Goal: Check status: Check status

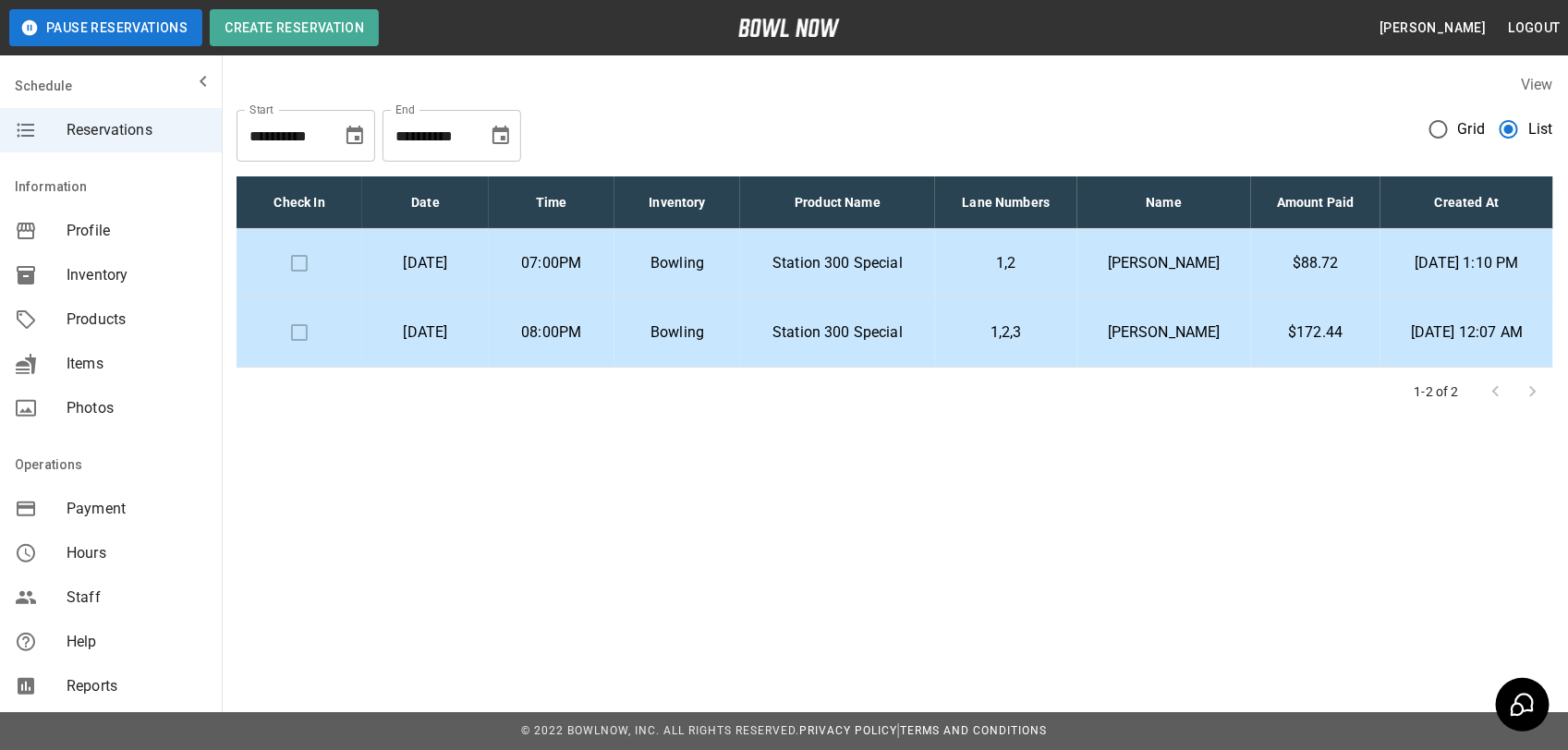
click at [1309, 251] on td "$88.72" at bounding box center [1316, 263] width 131 height 69
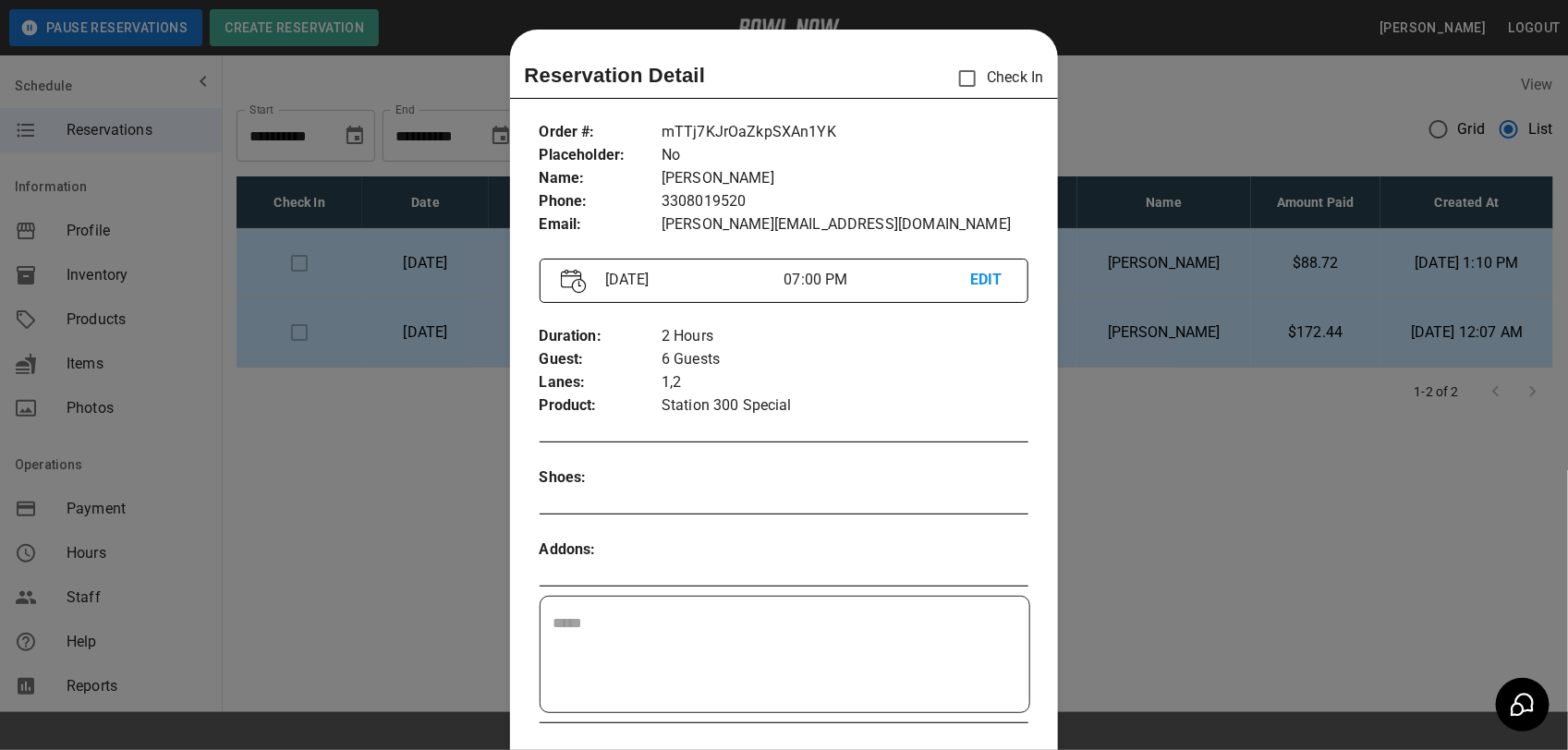
scroll to position [29, 0]
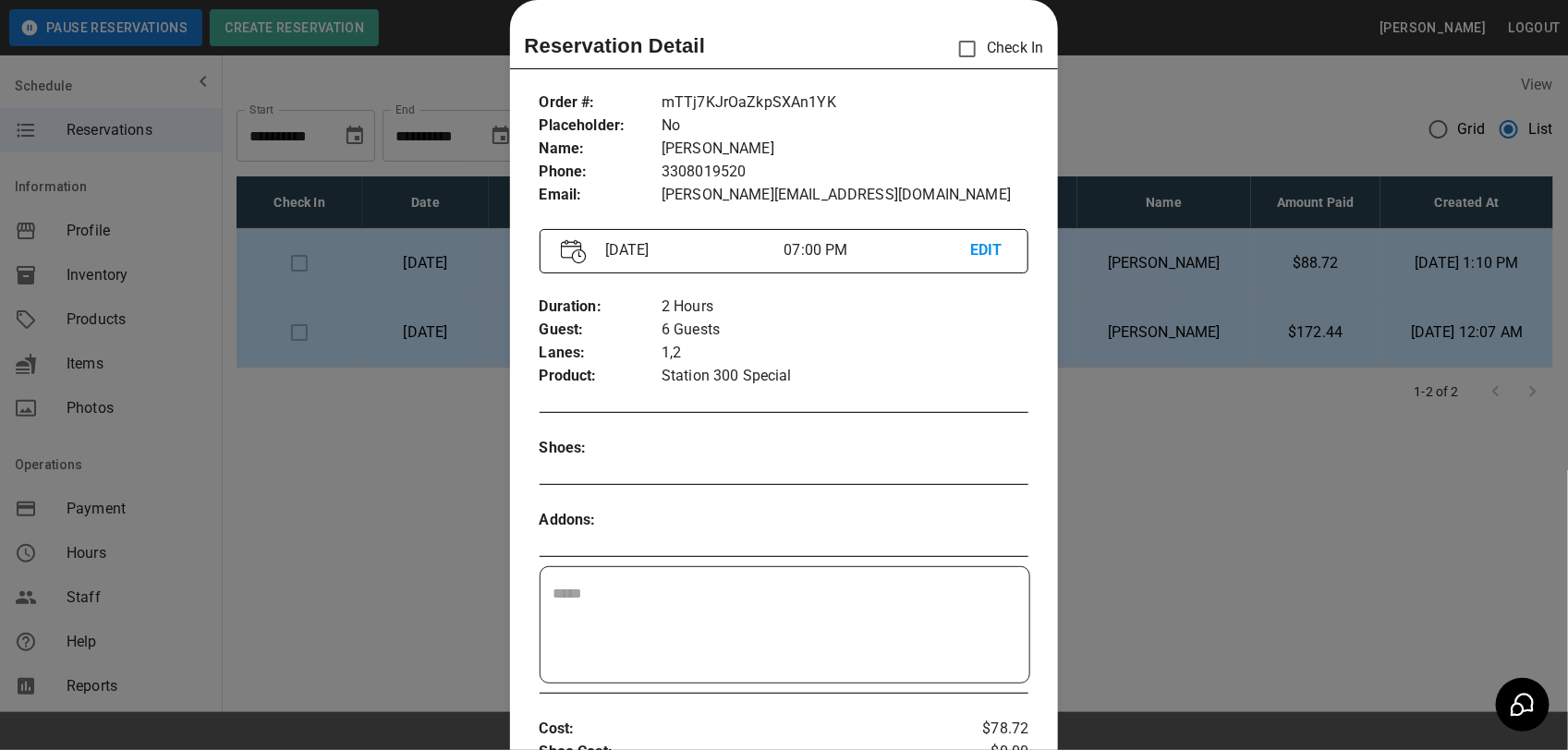
click at [1264, 485] on div at bounding box center [784, 375] width 1568 height 750
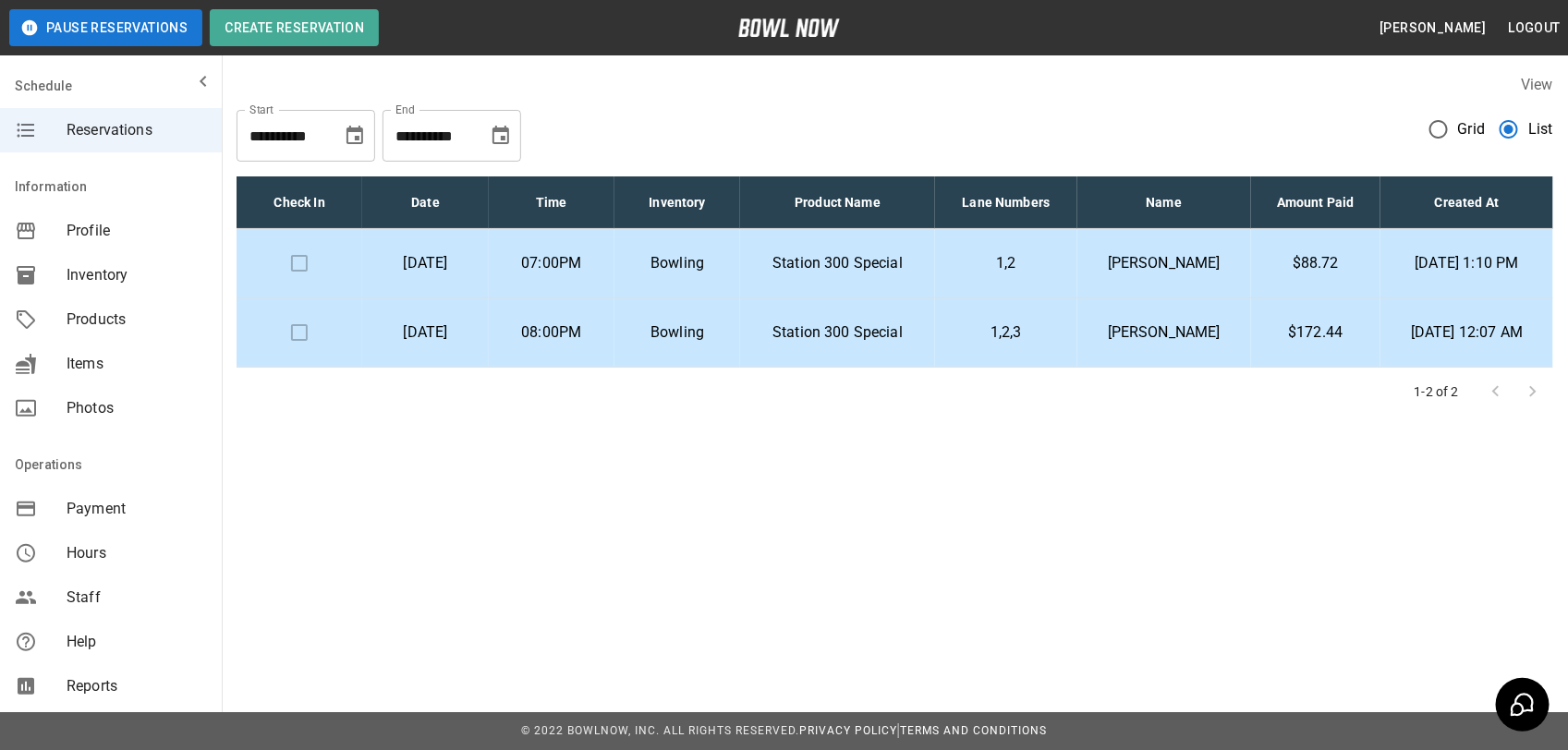
click at [1199, 270] on p "[PERSON_NAME]" at bounding box center [1163, 263] width 143 height 22
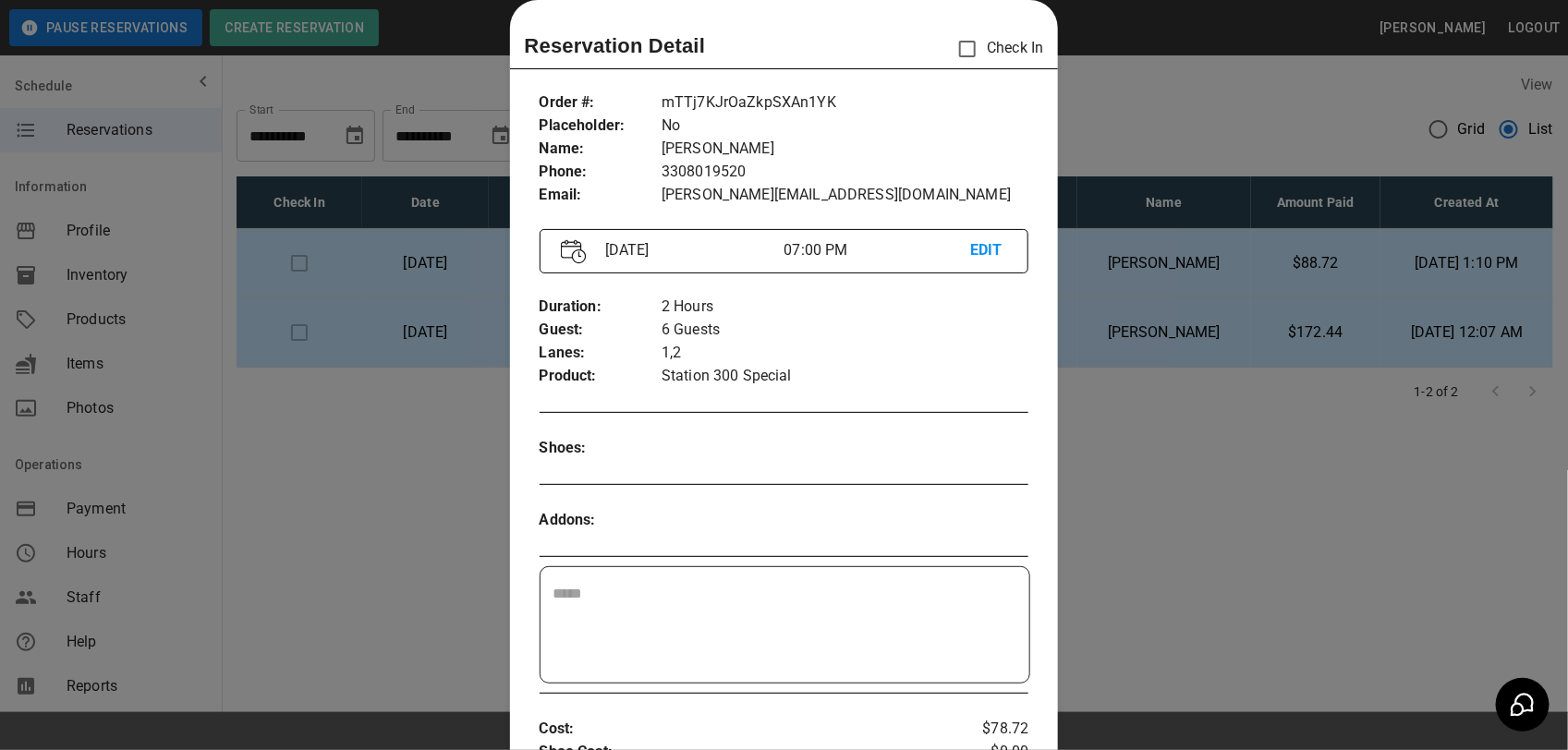
click at [1203, 361] on div at bounding box center [784, 375] width 1568 height 750
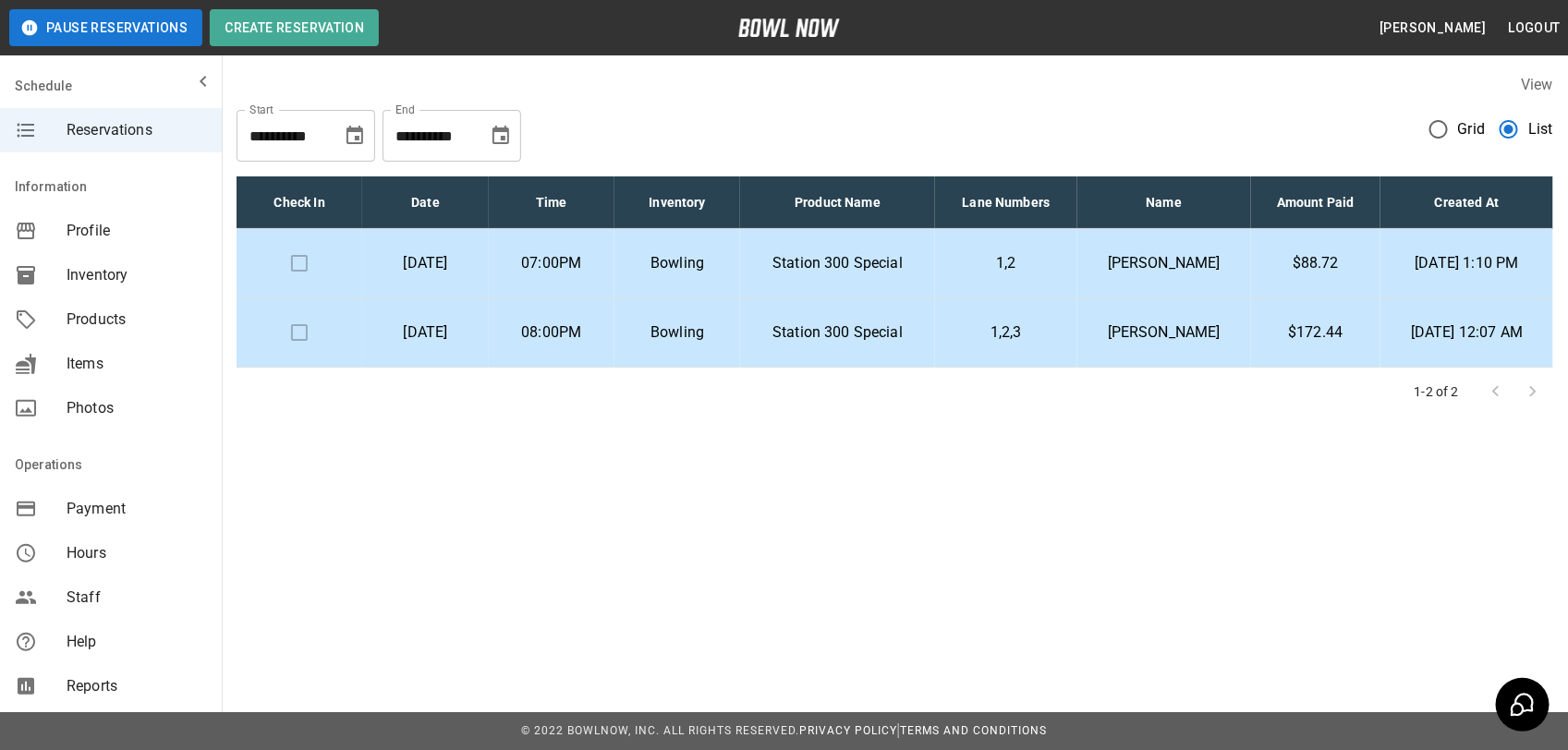
click at [1251, 337] on td "$172.44" at bounding box center [1316, 333] width 131 height 69
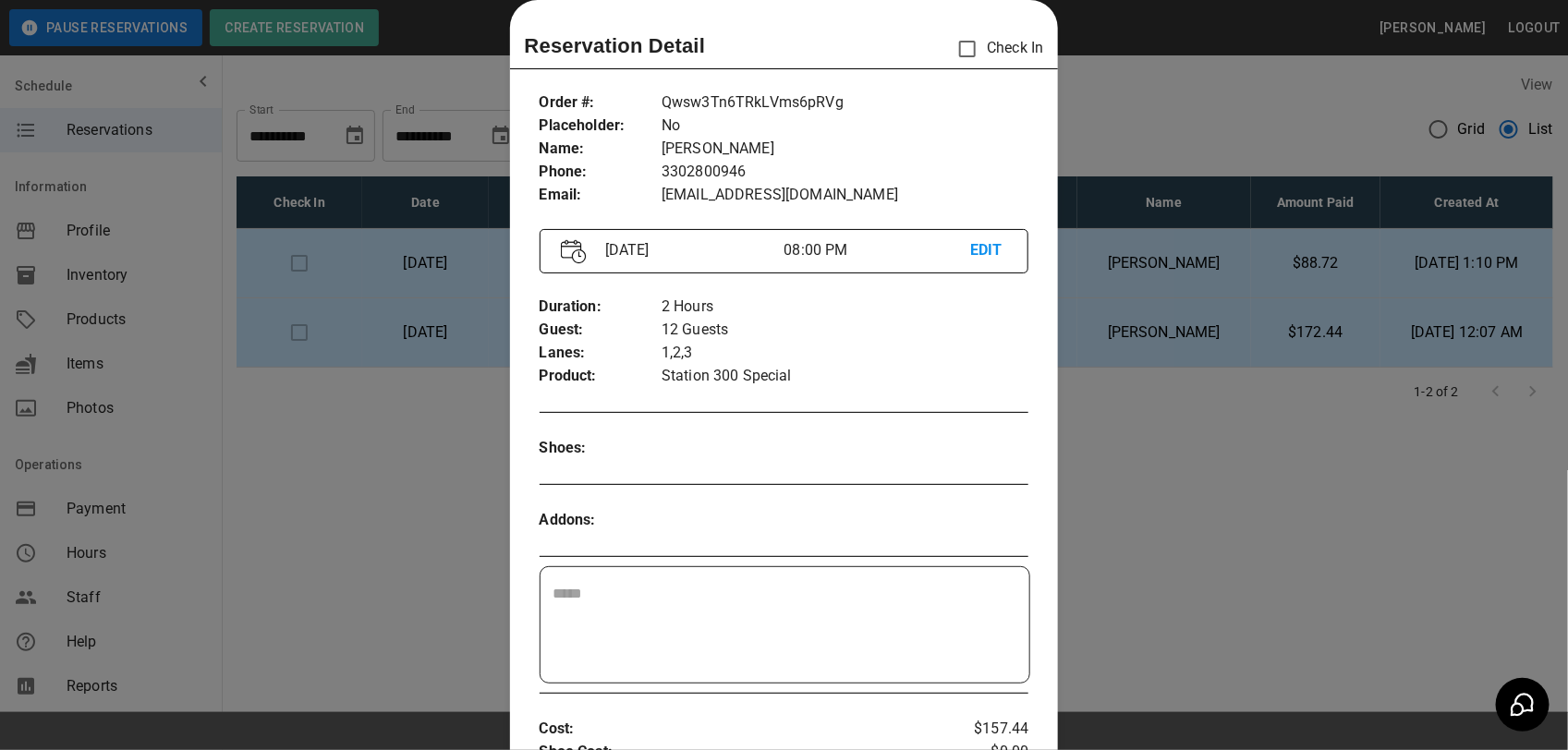
click at [1231, 415] on div at bounding box center [784, 375] width 1568 height 750
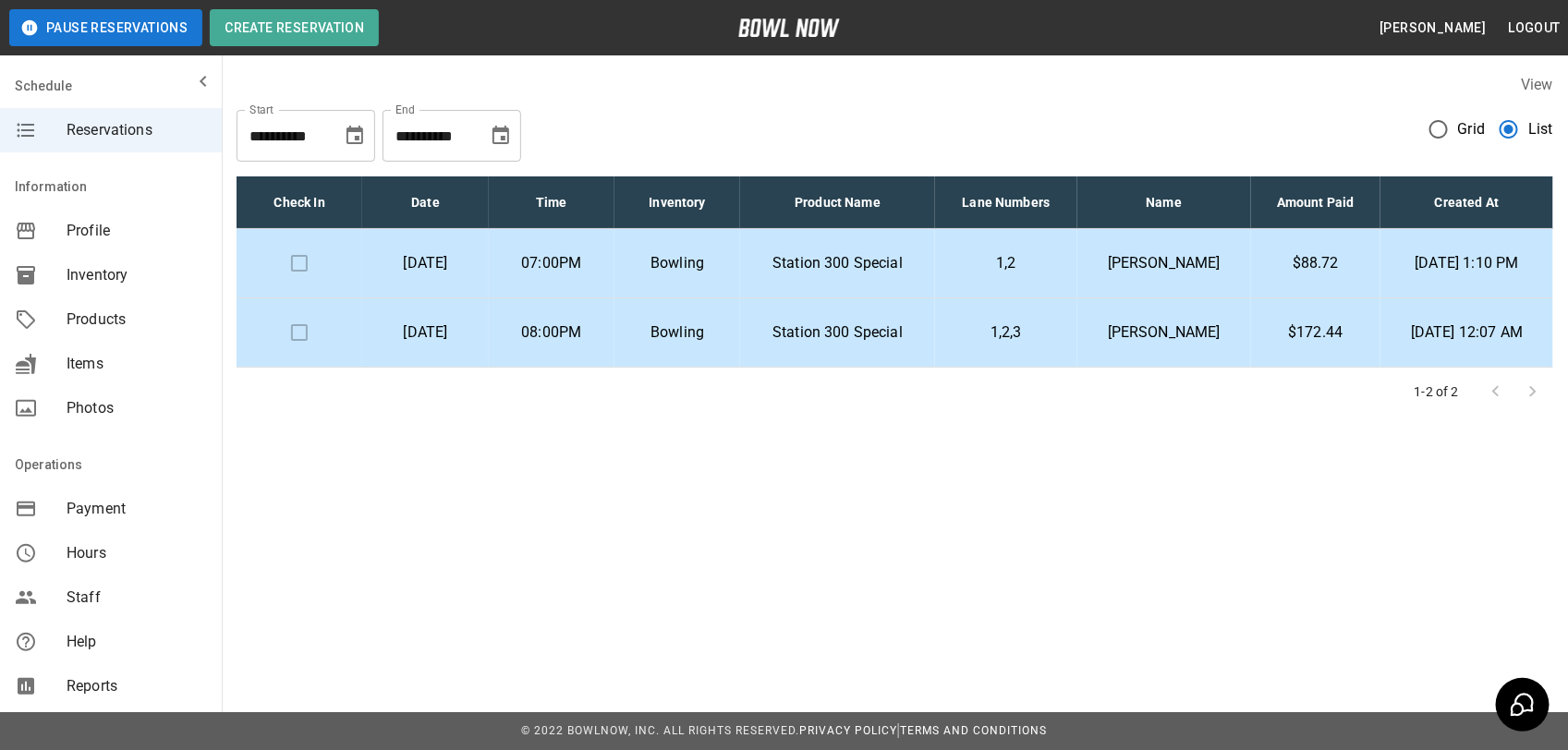
click at [1272, 266] on p "$88.72" at bounding box center [1316, 263] width 101 height 22
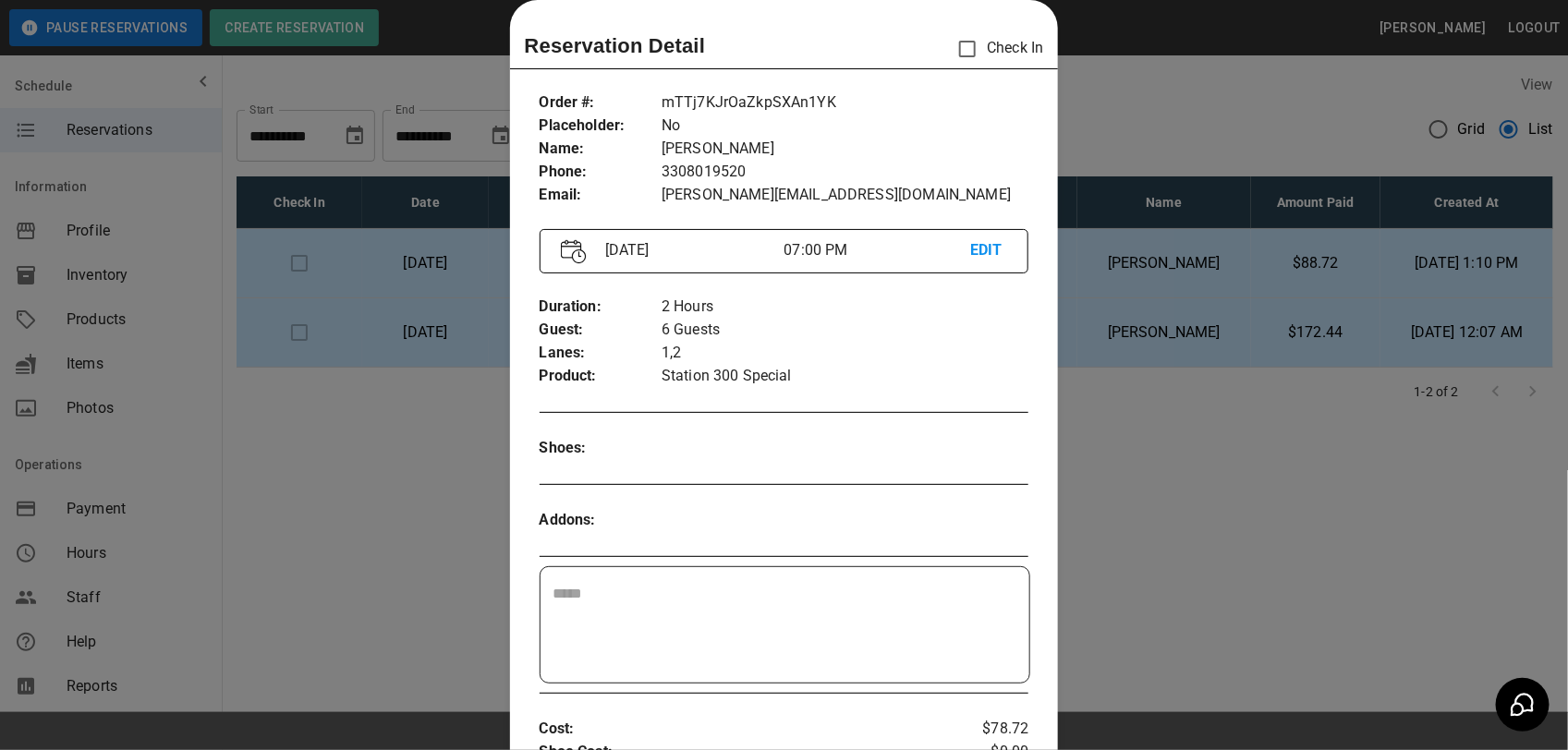
click at [1245, 426] on div at bounding box center [784, 375] width 1568 height 750
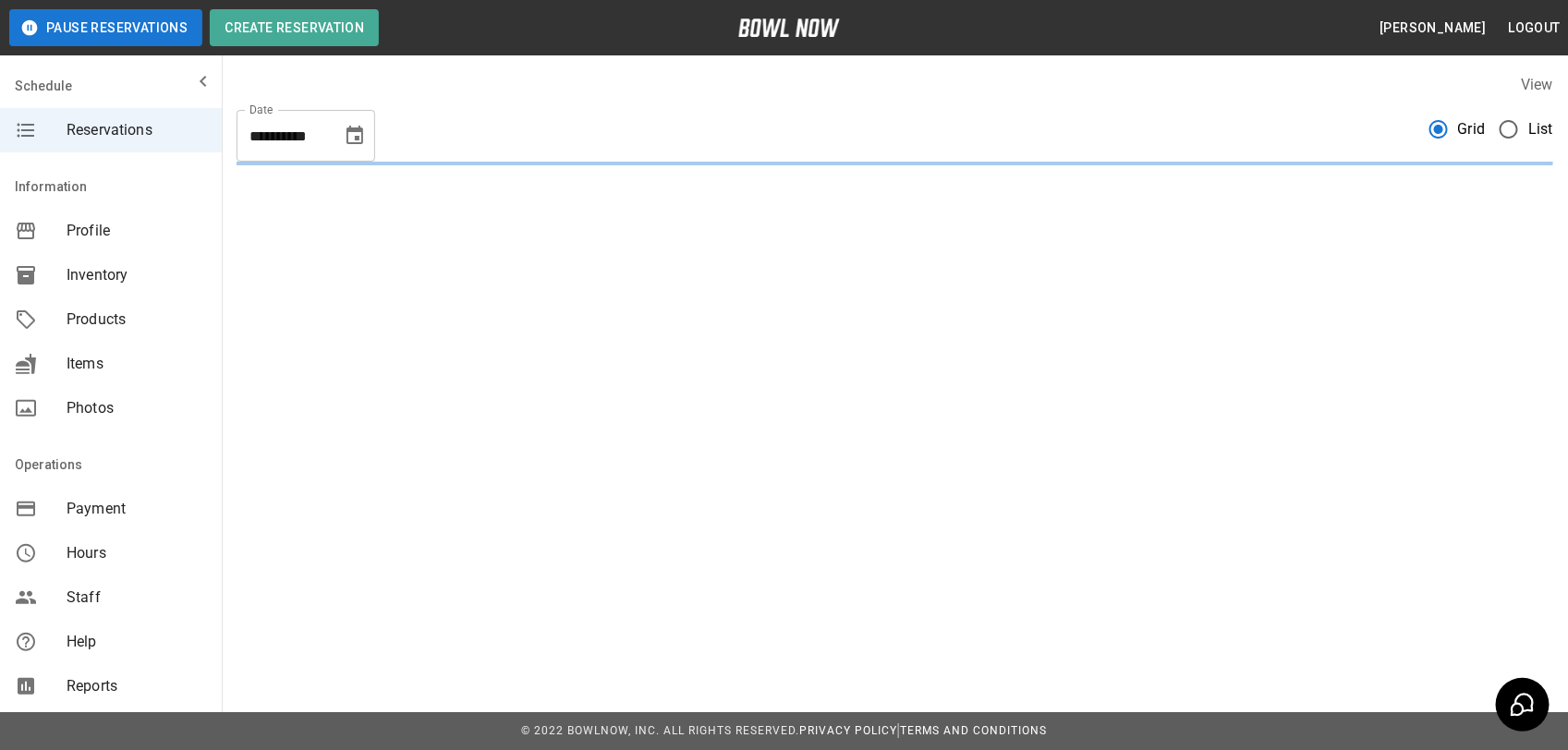
click at [1529, 126] on span "List" at bounding box center [1542, 129] width 25 height 22
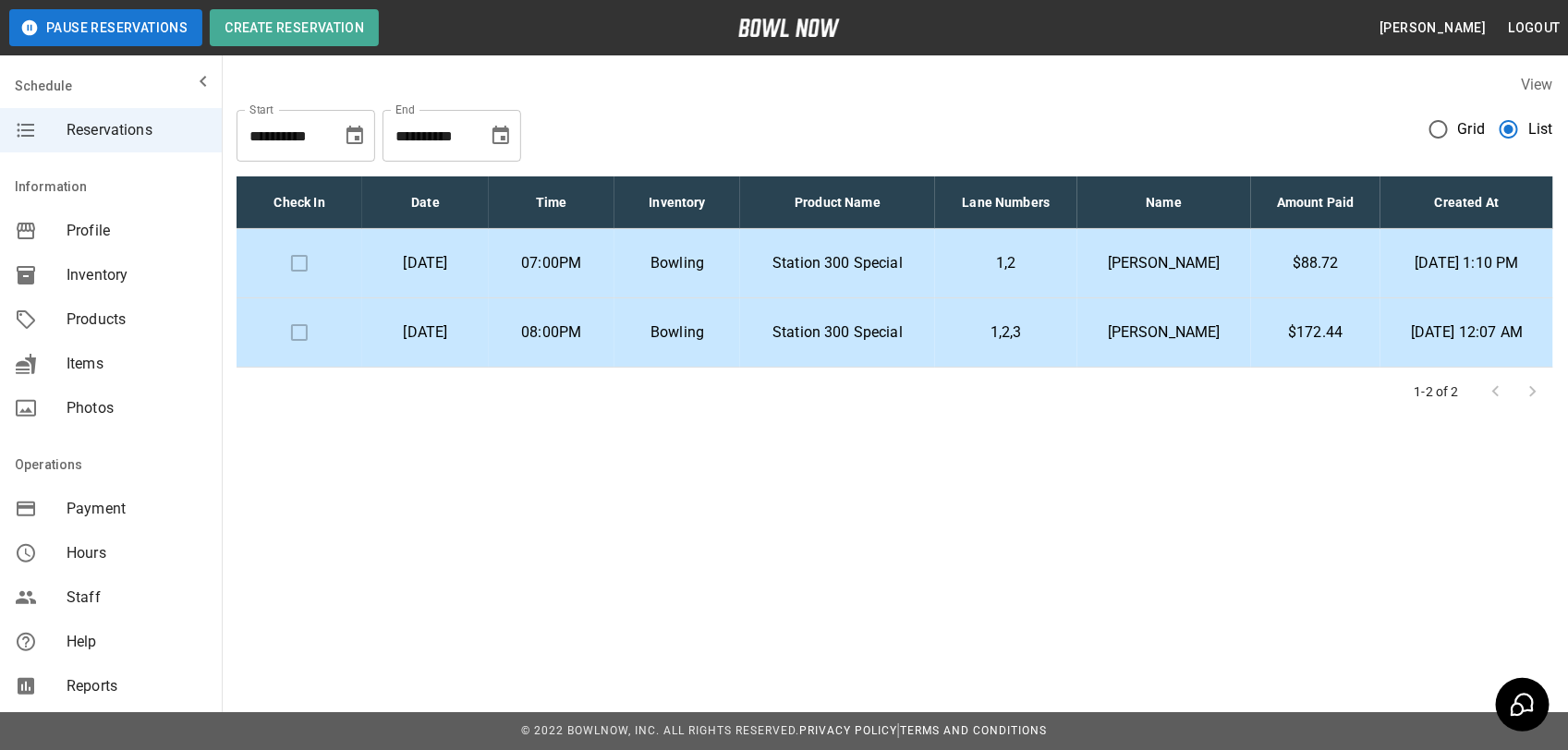
click at [600, 260] on p "07:00PM" at bounding box center [551, 263] width 96 height 22
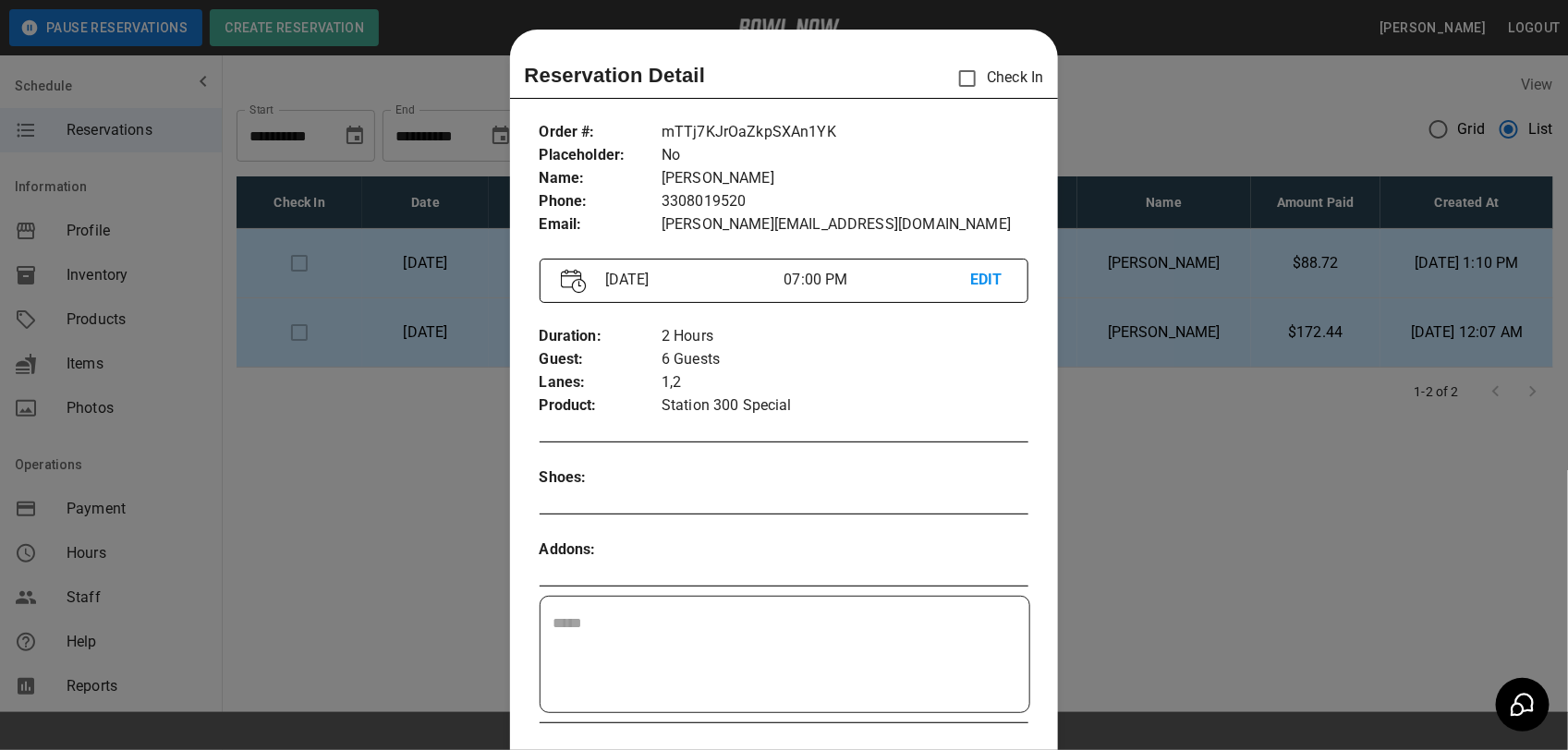
scroll to position [29, 0]
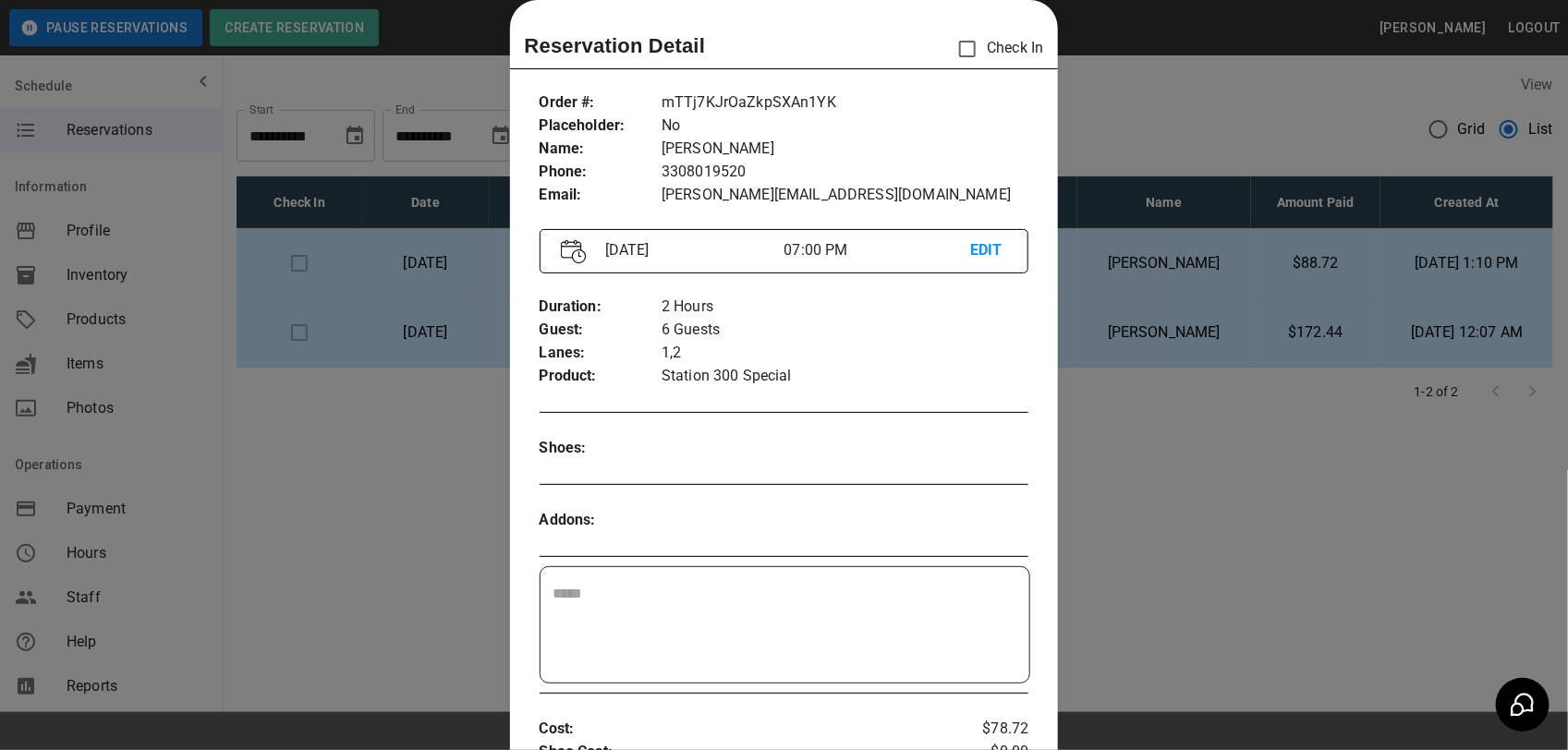
click at [1185, 104] on div at bounding box center [784, 375] width 1568 height 750
